Goal: Obtain resource: Obtain resource

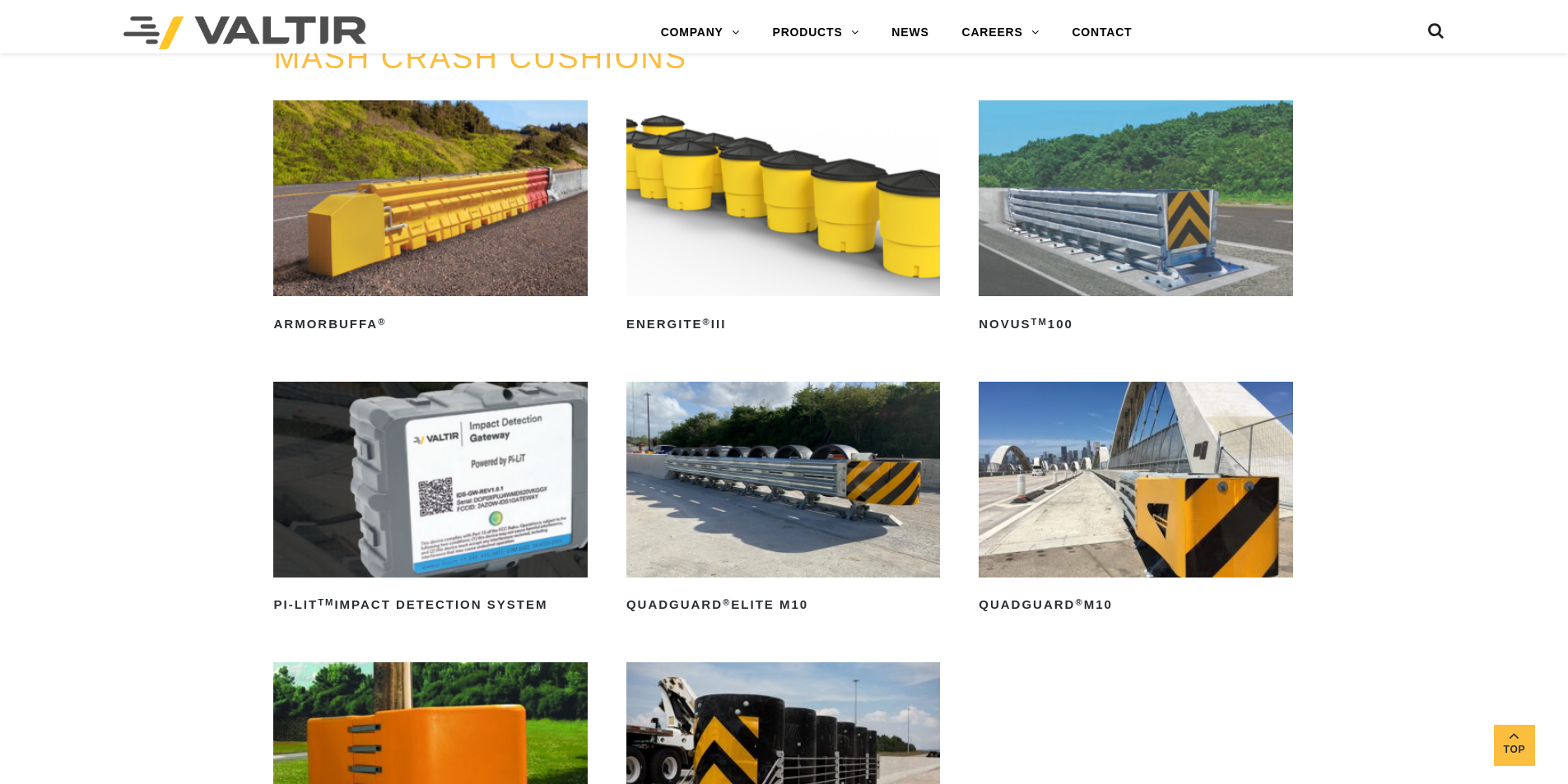
scroll to position [658, 0]
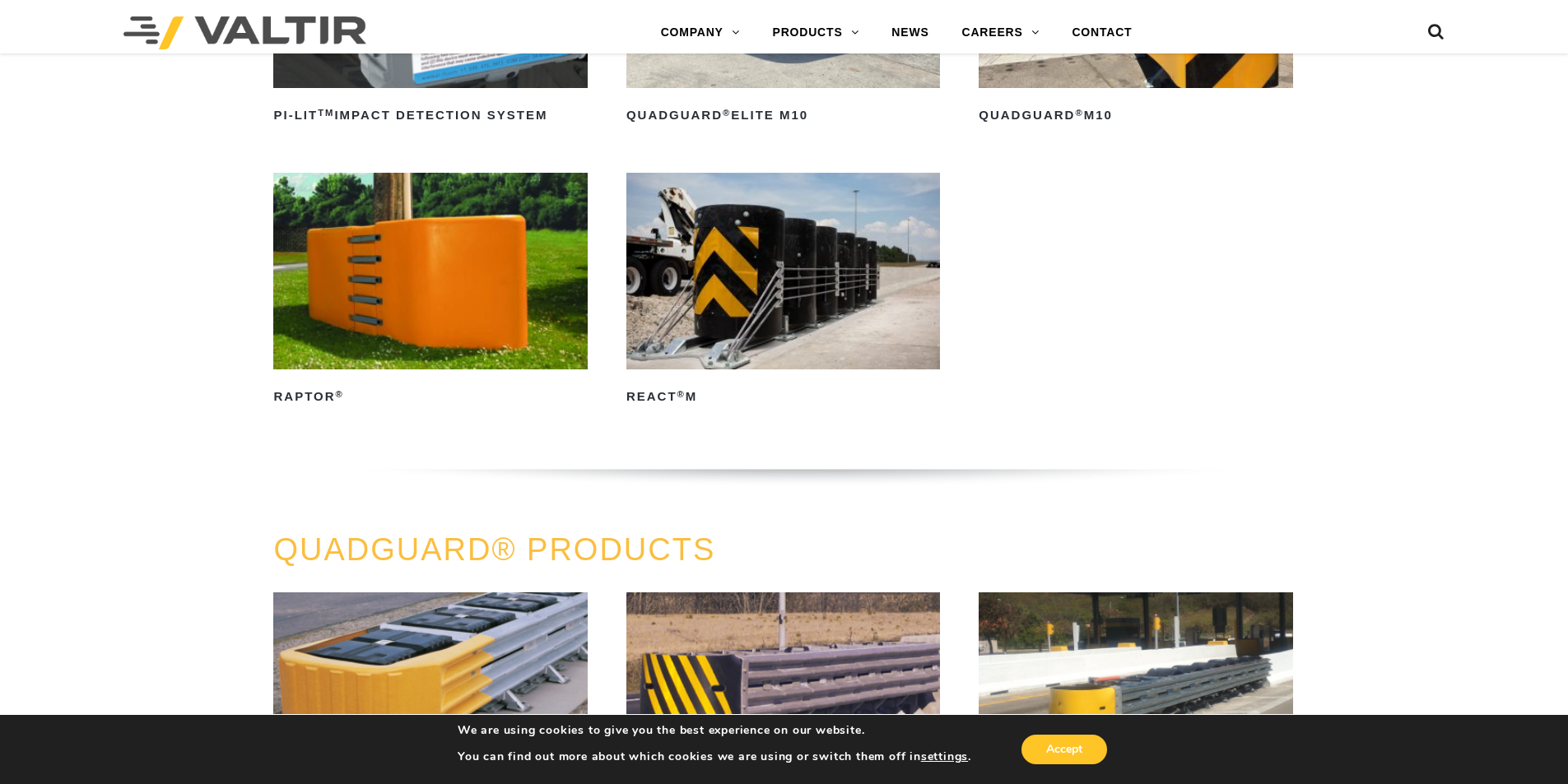
click at [766, 298] on img at bounding box center [783, 270] width 314 height 196
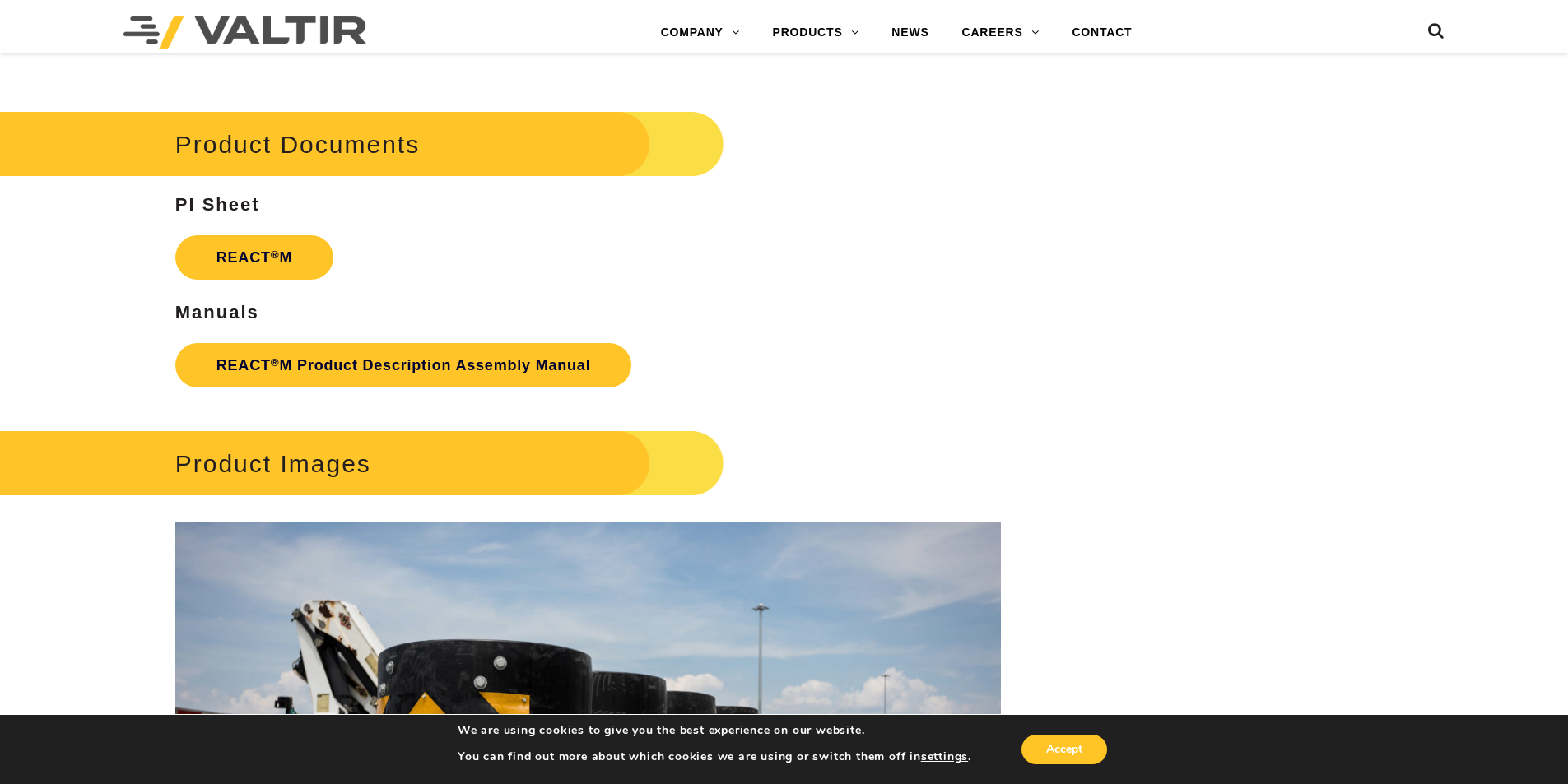
scroll to position [2387, 0]
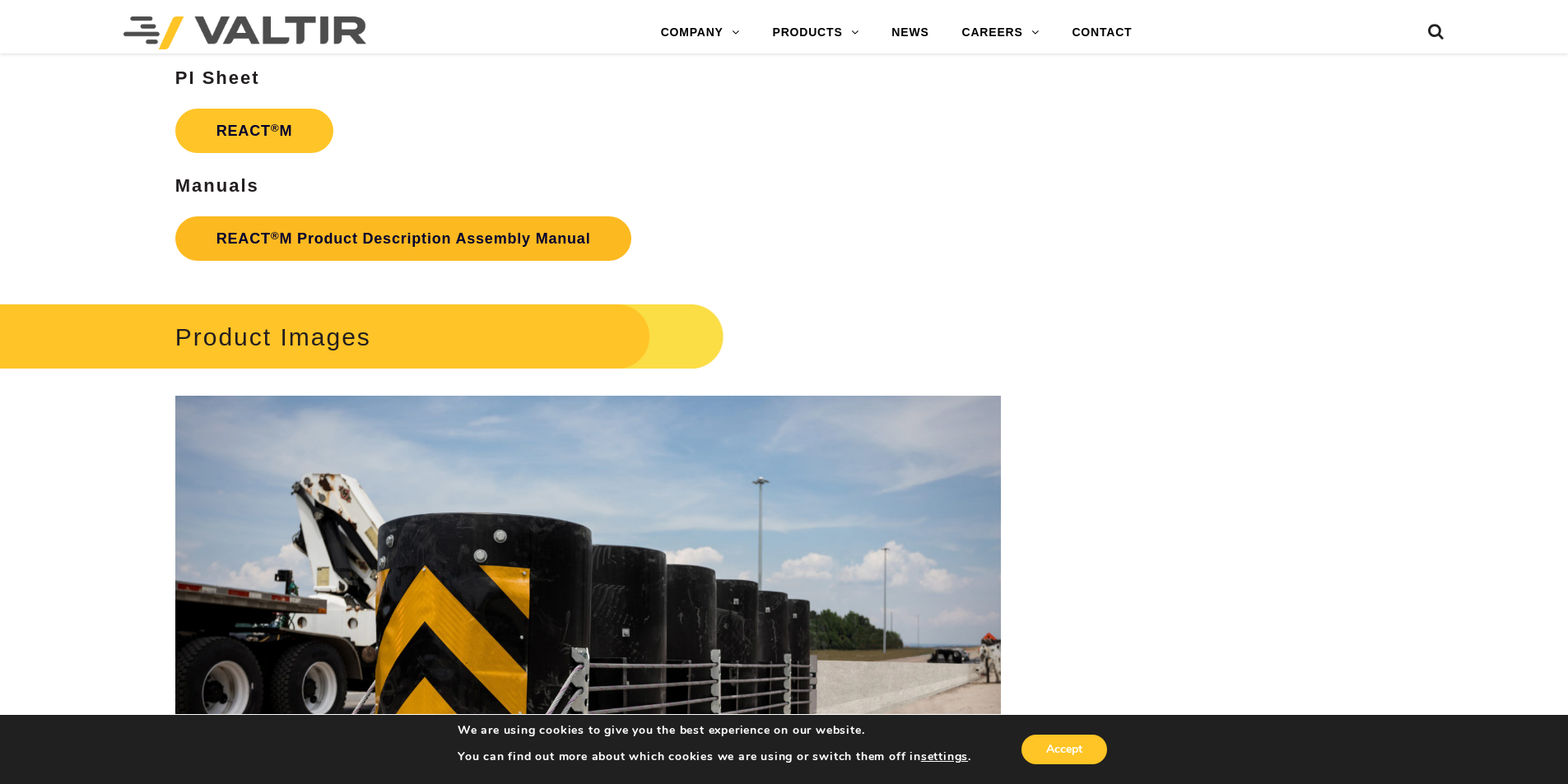
click at [436, 238] on link "REACT ® M Product Description Assembly Manual" at bounding box center [403, 238] width 457 height 44
